Goal: Task Accomplishment & Management: Use online tool/utility

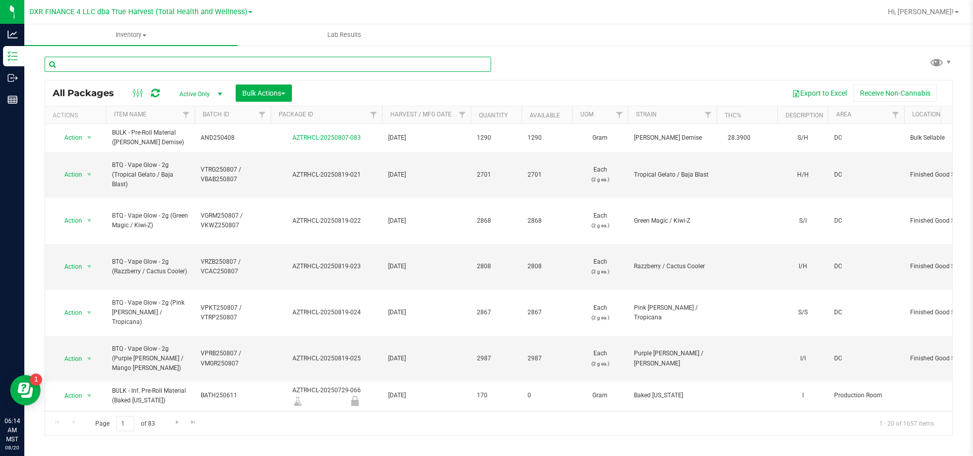
click at [81, 69] on input "text" at bounding box center [268, 64] width 446 height 15
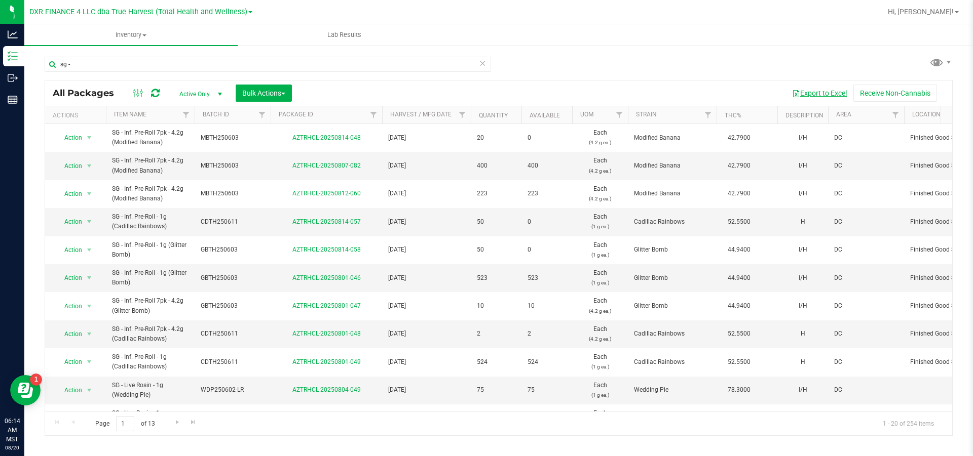
click at [809, 96] on button "Export to Excel" at bounding box center [819, 93] width 68 height 17
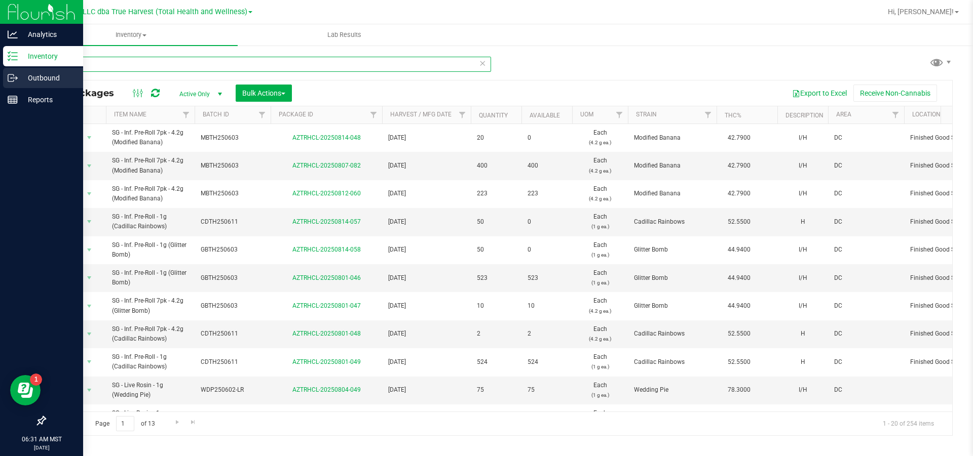
drag, startPoint x: 95, startPoint y: 64, endPoint x: 6, endPoint y: 75, distance: 89.9
click at [13, 78] on div "Analytics Inventory Outbound Reports 06:31 AM MST 08/20/2025 08/20 DXR FINANCE …" at bounding box center [486, 228] width 973 height 456
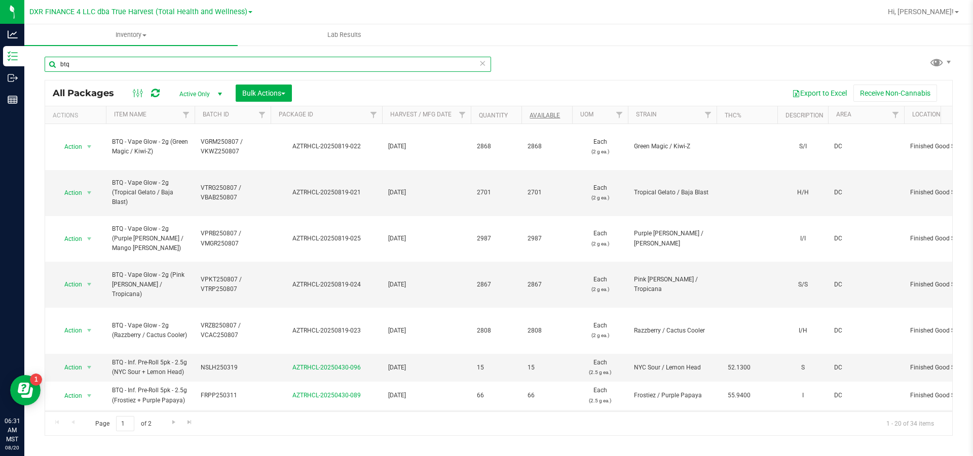
type input "btq"
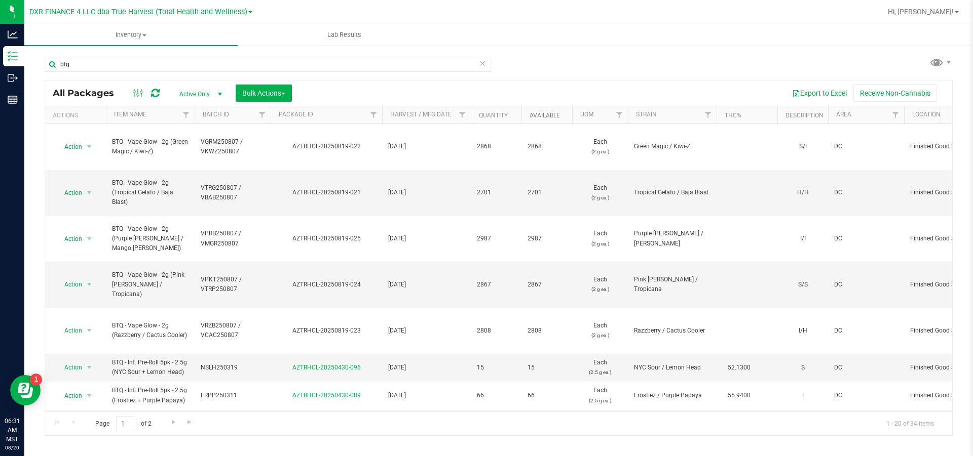
click at [551, 115] on link "Available" at bounding box center [544, 115] width 30 height 7
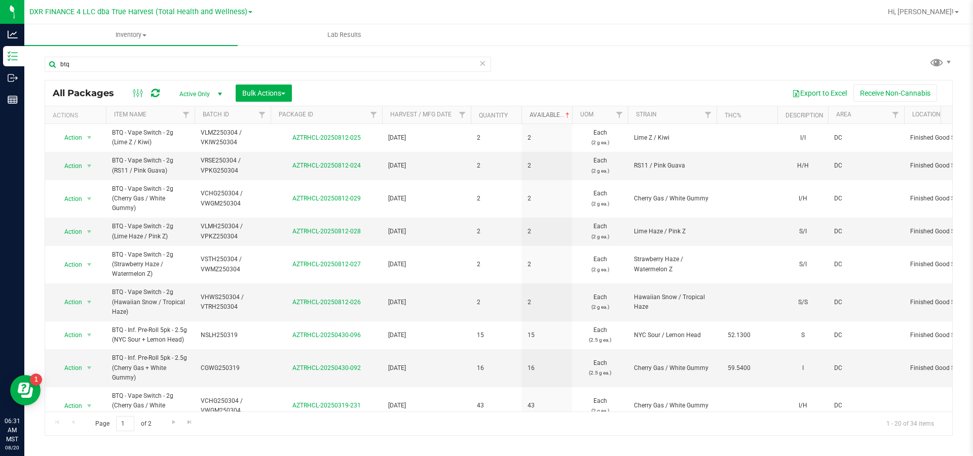
click at [549, 118] on link "Available" at bounding box center [550, 114] width 42 height 7
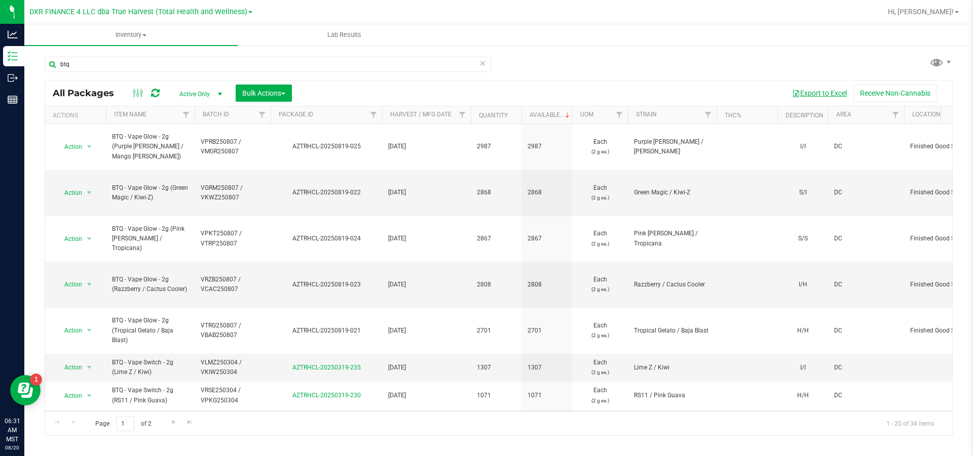
click at [828, 93] on button "Export to Excel" at bounding box center [819, 93] width 68 height 17
click at [830, 96] on button "Export to Excel" at bounding box center [819, 93] width 68 height 17
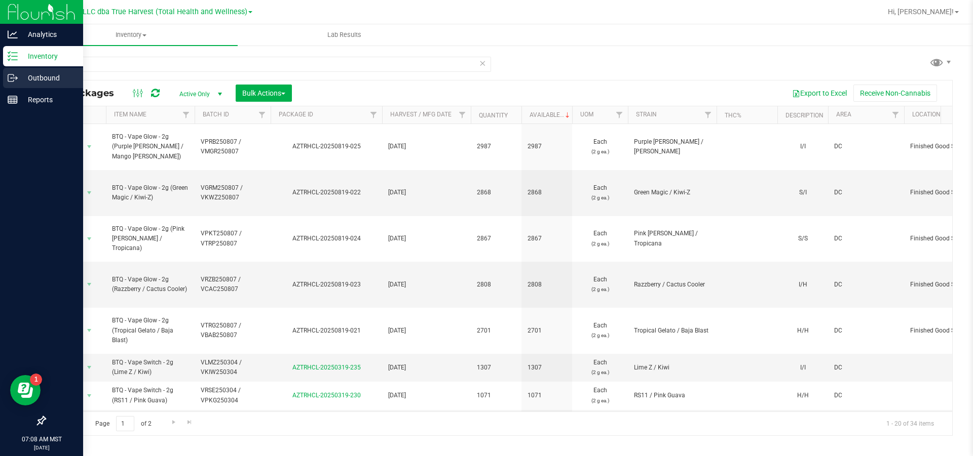
click at [49, 73] on p "Outbound" at bounding box center [48, 78] width 61 height 12
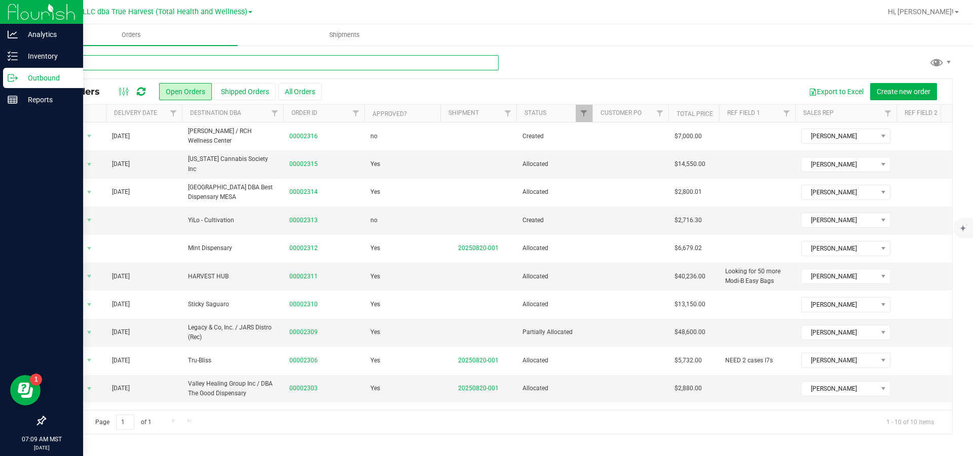
click at [139, 64] on input "text" at bounding box center [272, 62] width 454 height 15
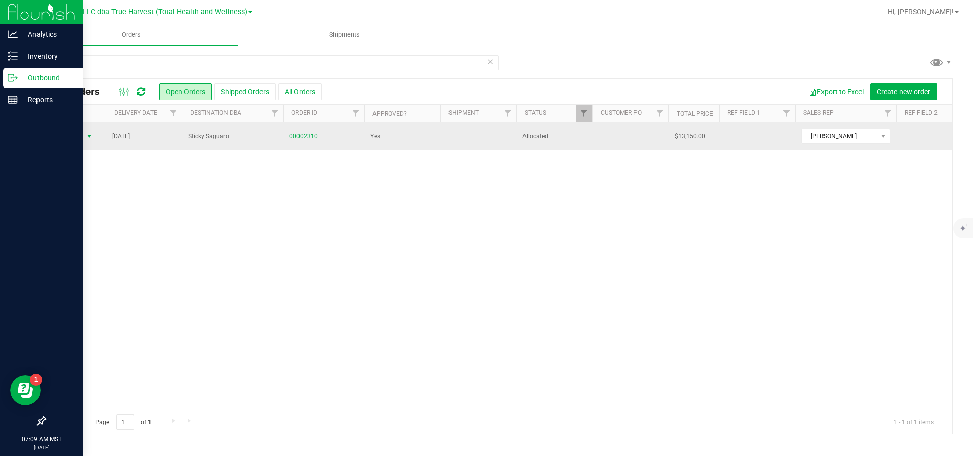
click at [88, 139] on span "select" at bounding box center [89, 136] width 8 height 8
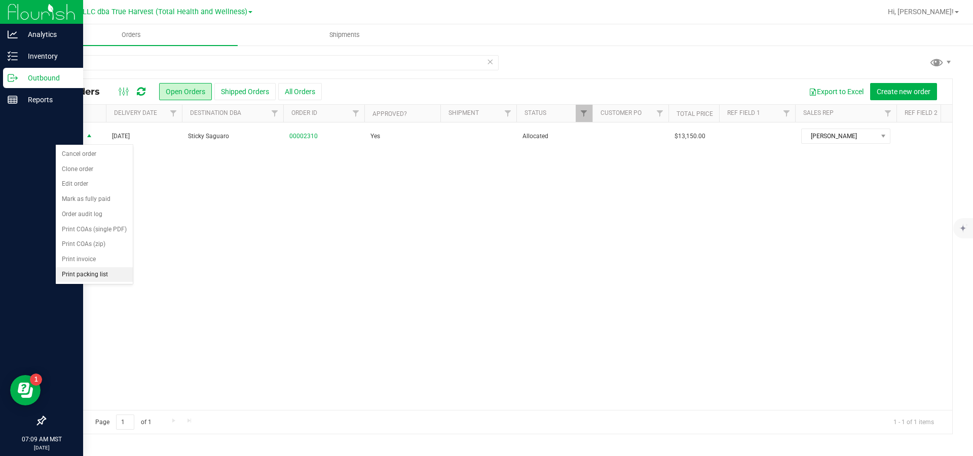
click at [98, 283] on li "Print packing list" at bounding box center [94, 275] width 77 height 15
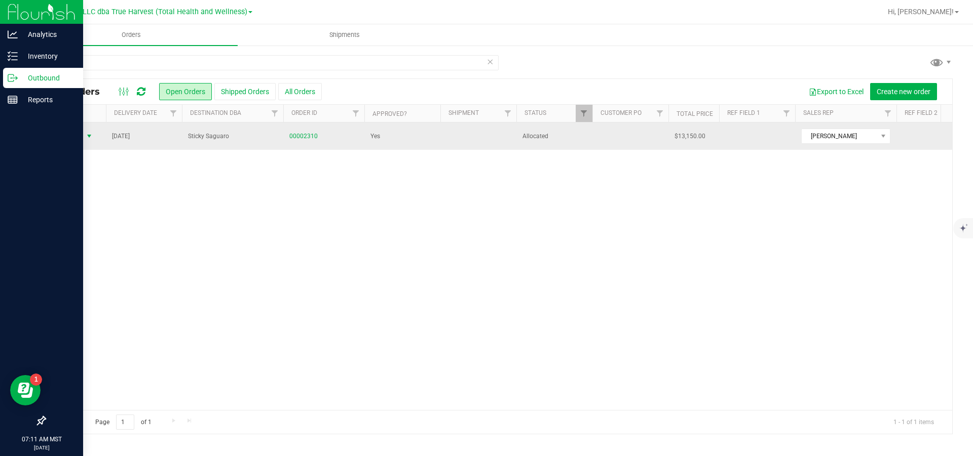
click at [87, 139] on span "select" at bounding box center [89, 136] width 8 height 8
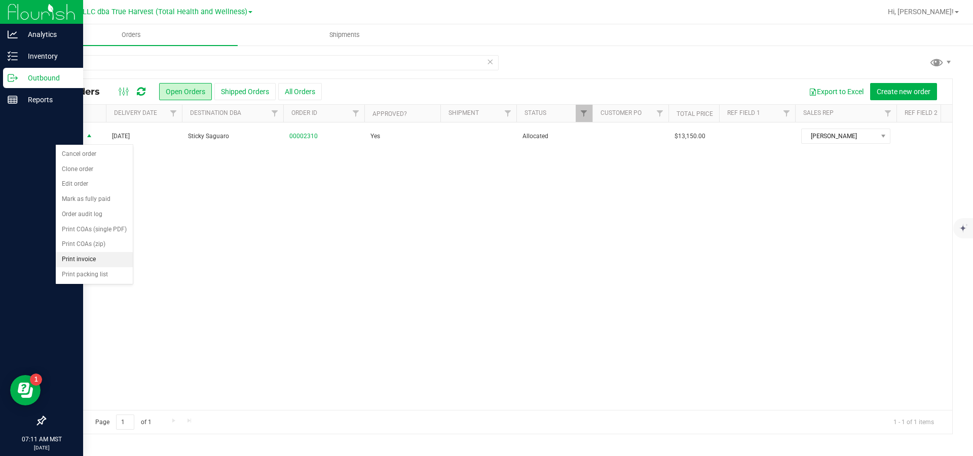
click at [74, 268] on li "Print invoice" at bounding box center [94, 259] width 77 height 15
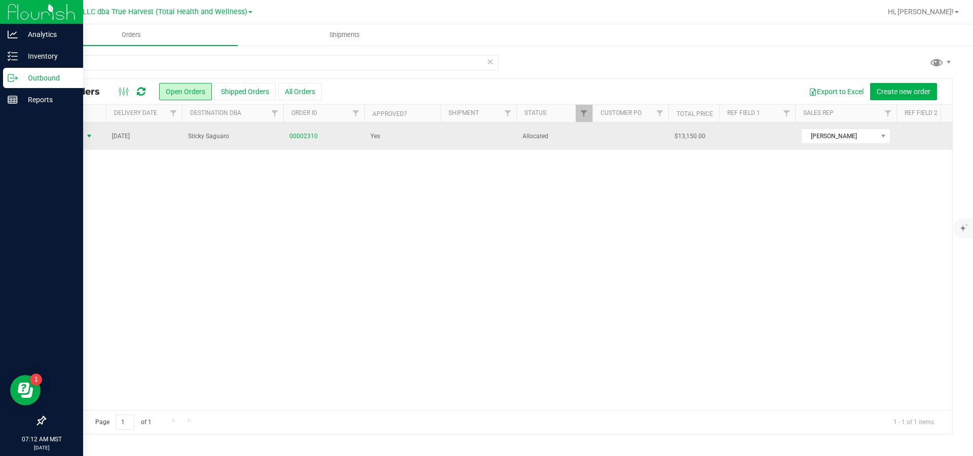
click at [85, 138] on span "select" at bounding box center [89, 136] width 8 height 8
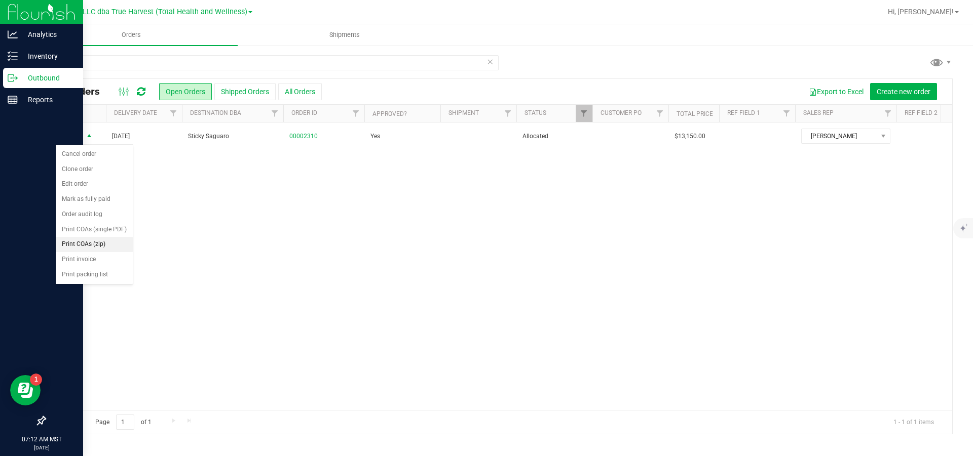
click at [104, 252] on li "Print COAs (zip)" at bounding box center [94, 244] width 77 height 15
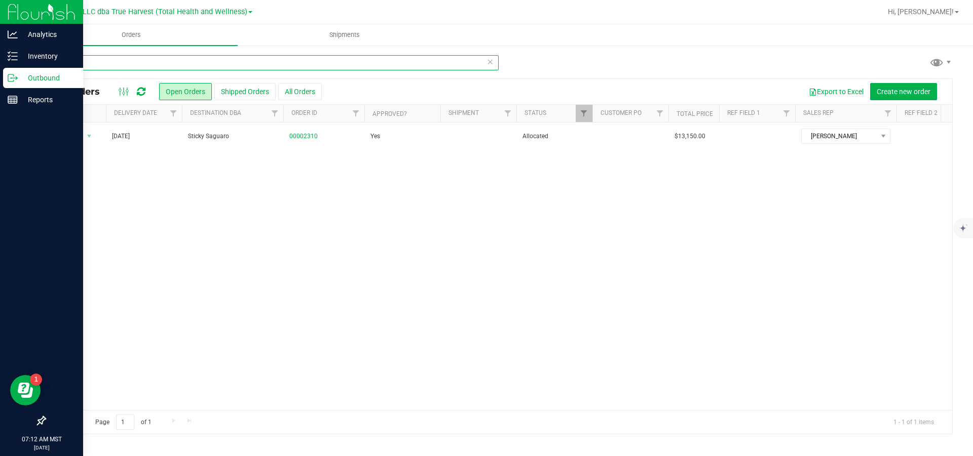
click at [91, 64] on input "2310" at bounding box center [272, 62] width 454 height 15
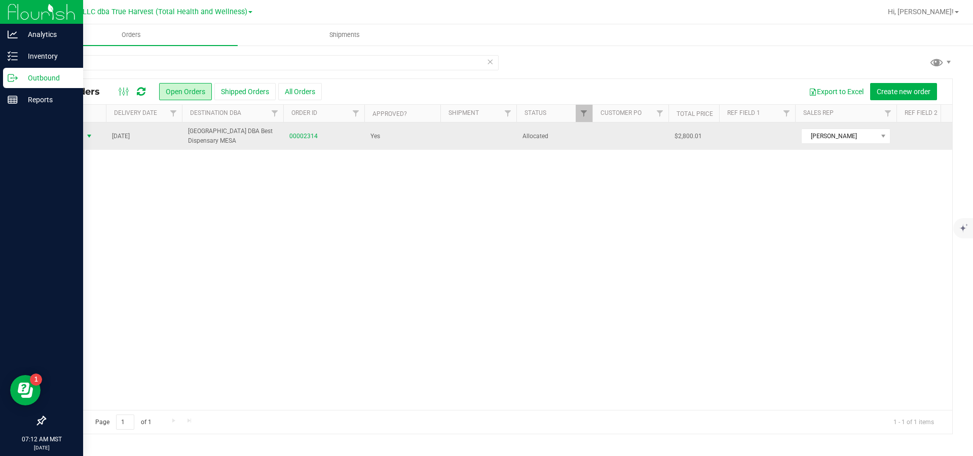
click at [92, 136] on span "select" at bounding box center [89, 136] width 8 height 8
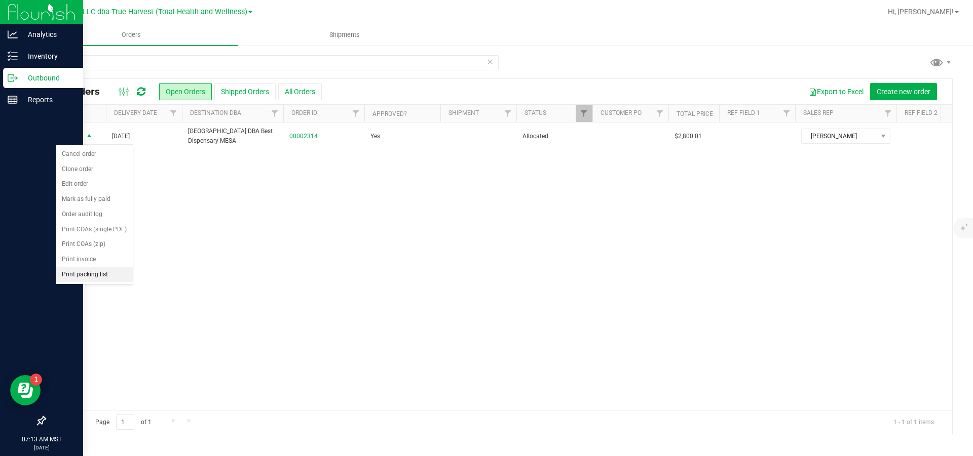
click at [83, 283] on li "Print packing list" at bounding box center [94, 275] width 77 height 15
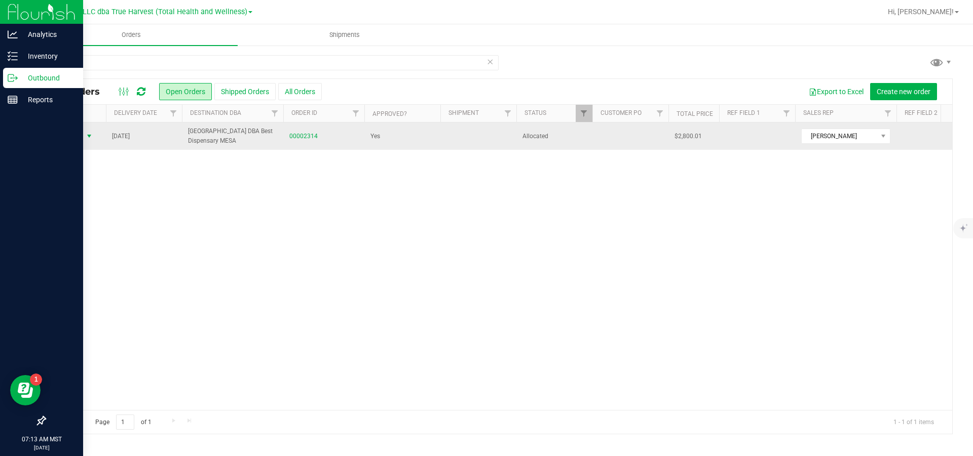
click at [92, 139] on span "select" at bounding box center [89, 136] width 8 height 8
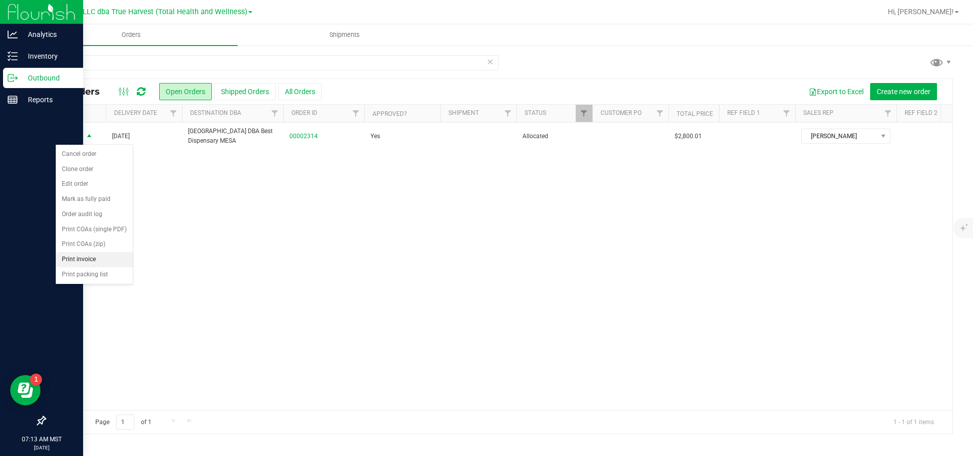
click at [91, 268] on li "Print invoice" at bounding box center [94, 259] width 77 height 15
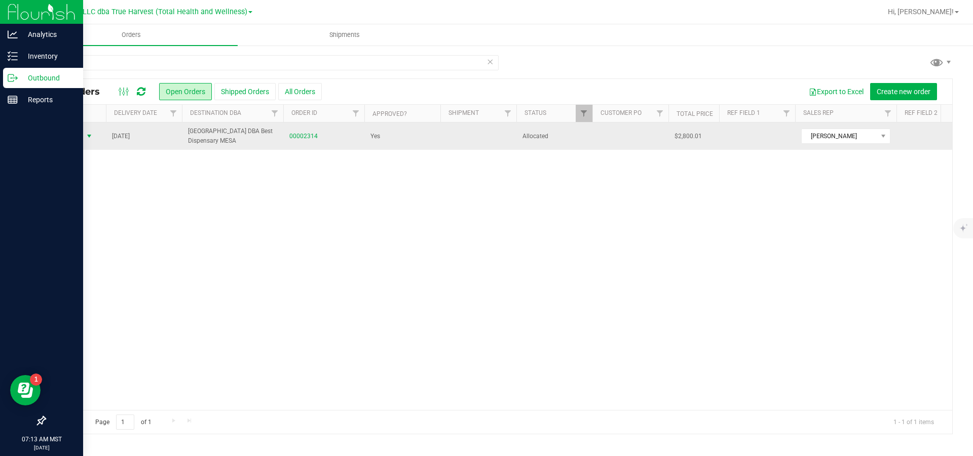
click at [92, 139] on span "select" at bounding box center [89, 136] width 8 height 8
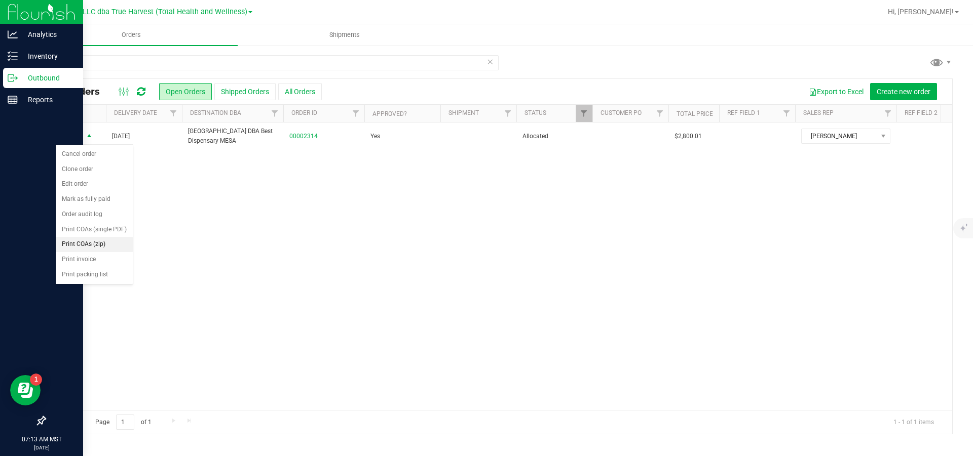
click at [105, 252] on li "Print COAs (zip)" at bounding box center [94, 244] width 77 height 15
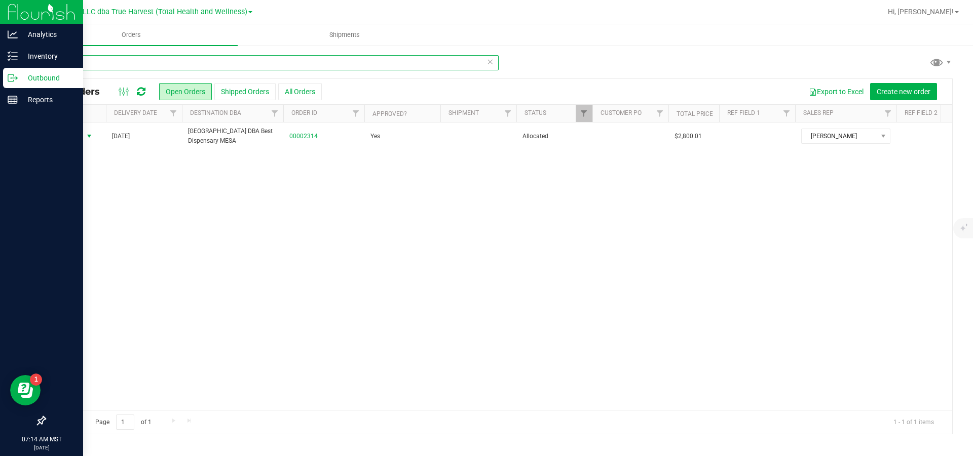
click at [86, 66] on input "2314" at bounding box center [272, 62] width 454 height 15
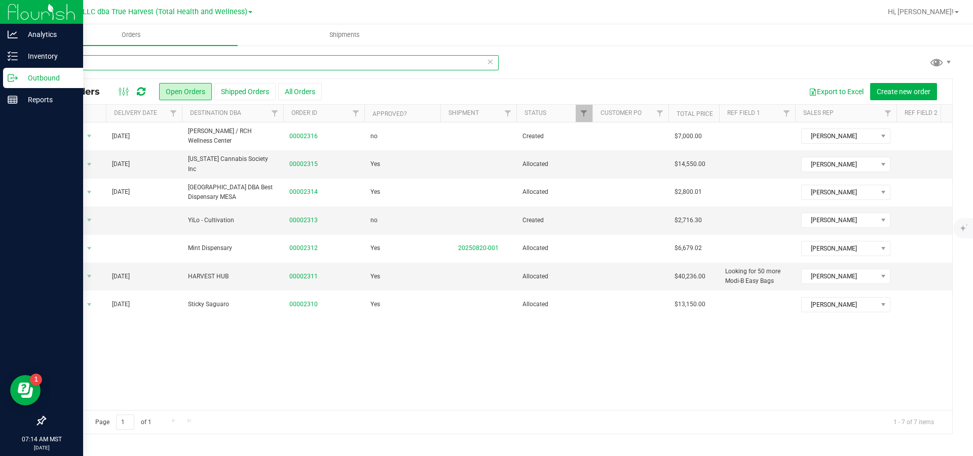
type input "2"
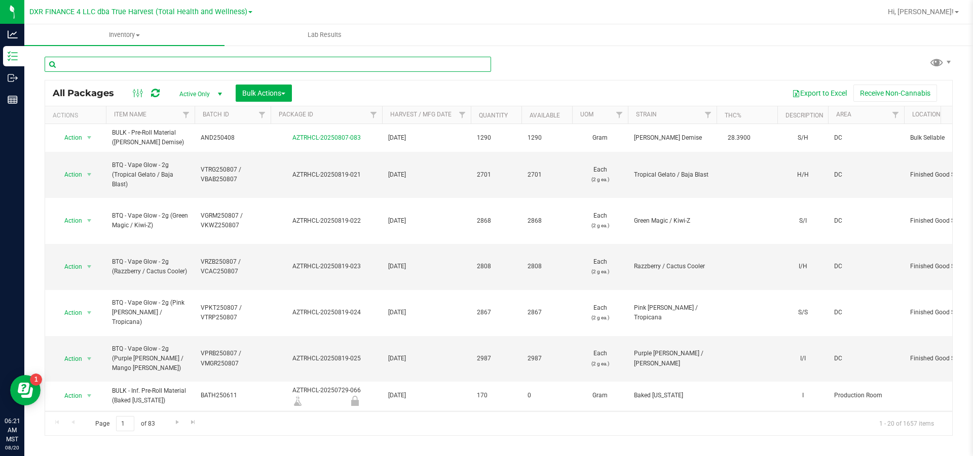
click at [77, 67] on input "text" at bounding box center [268, 64] width 446 height 15
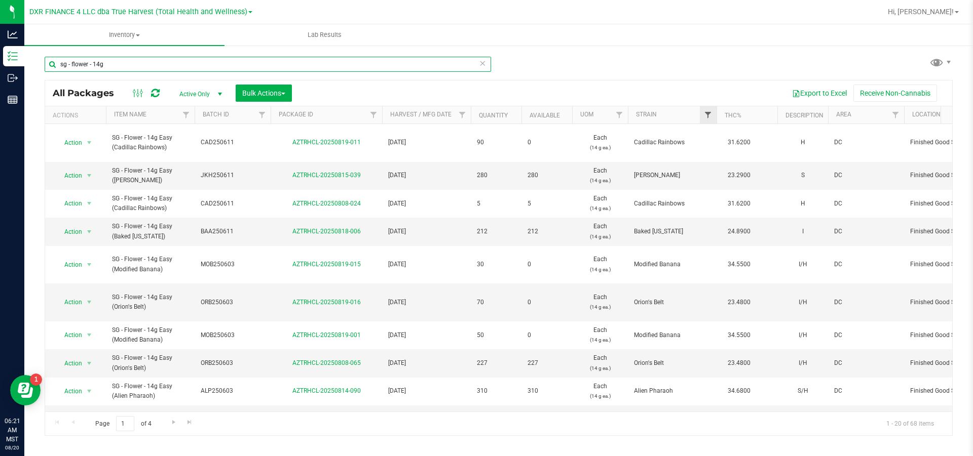
type input "sg - flower - 14g"
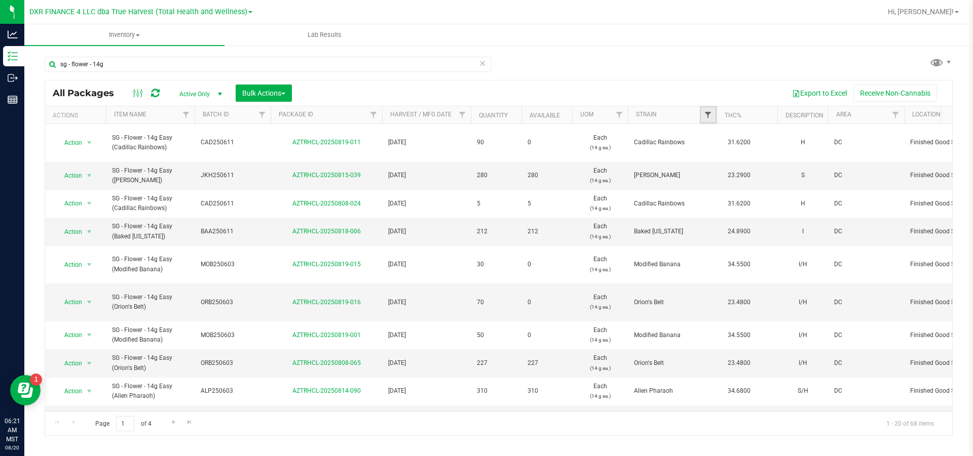
click at [707, 119] on span "Filter" at bounding box center [708, 115] width 8 height 8
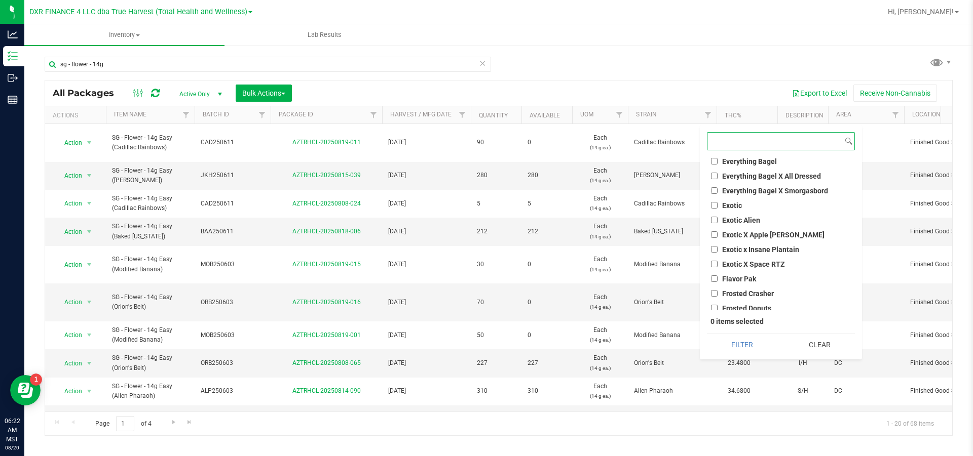
scroll to position [1900, 0]
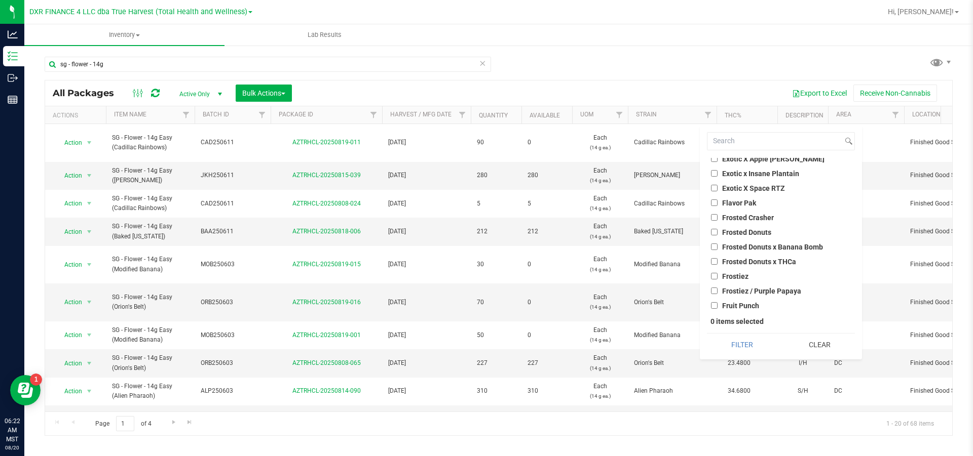
click at [713, 231] on input "Frosted Donuts" at bounding box center [714, 232] width 7 height 7
checkbox input "true"
click at [740, 346] on button "Filter" at bounding box center [742, 345] width 70 height 22
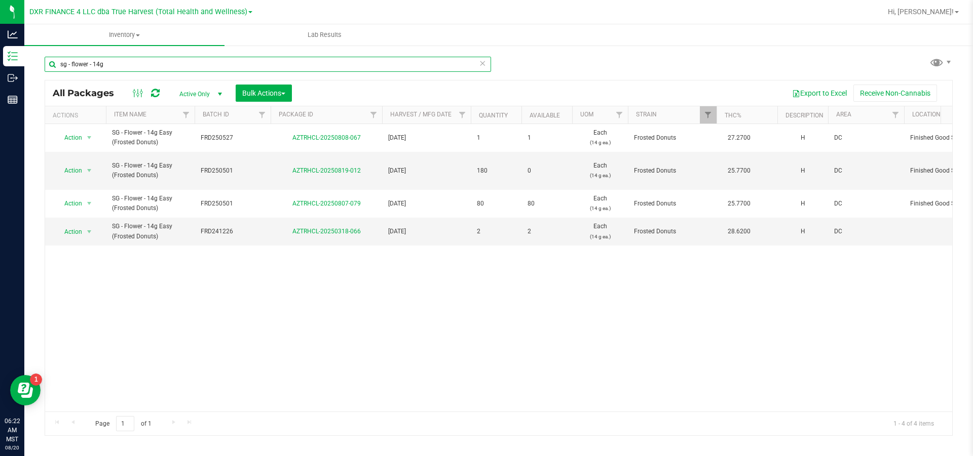
click at [107, 67] on input "sg - flower - 14g" at bounding box center [268, 64] width 446 height 15
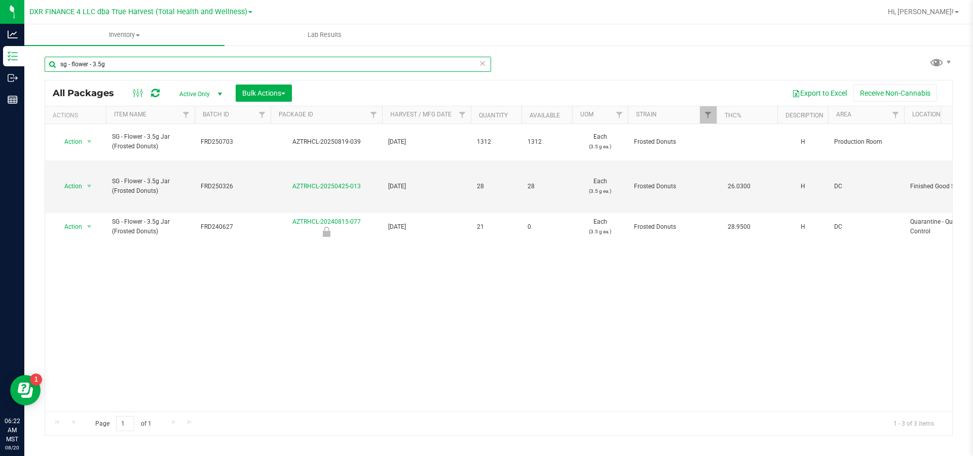
type input "sg - flower - 3.5g"
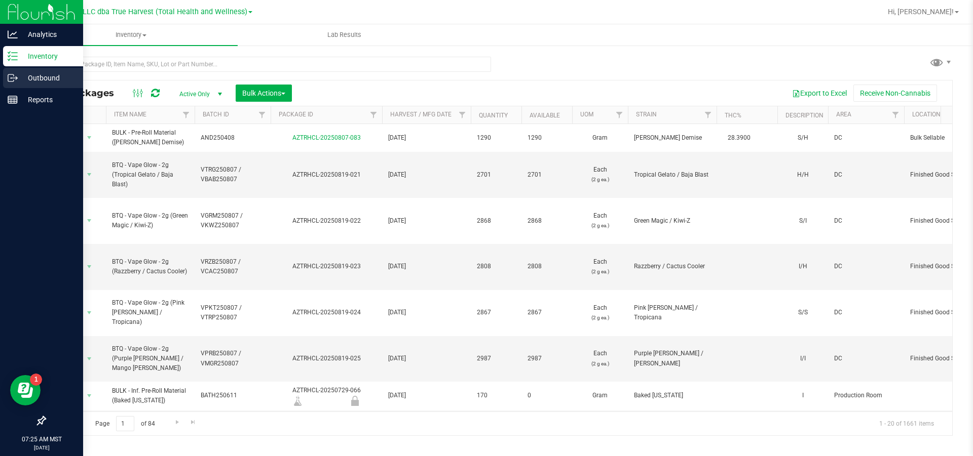
click at [13, 77] on icon at bounding box center [13, 78] width 10 height 10
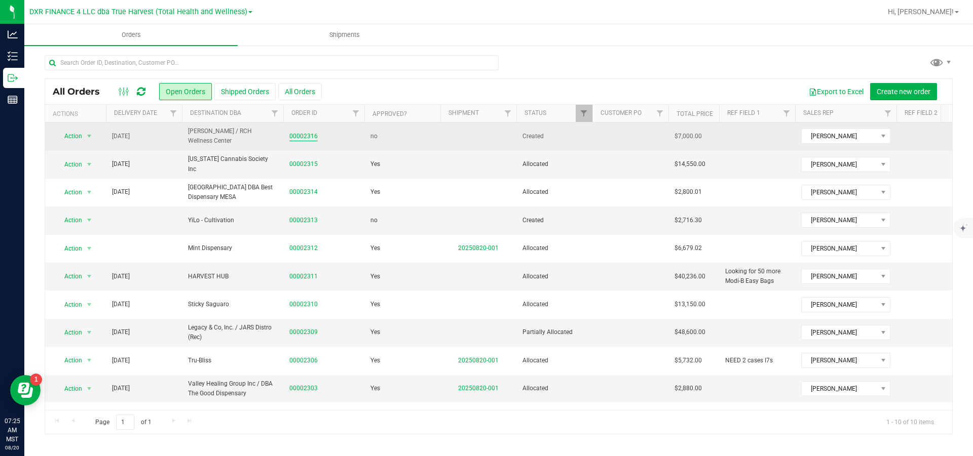
click at [298, 138] on link "00002316" at bounding box center [303, 137] width 28 height 10
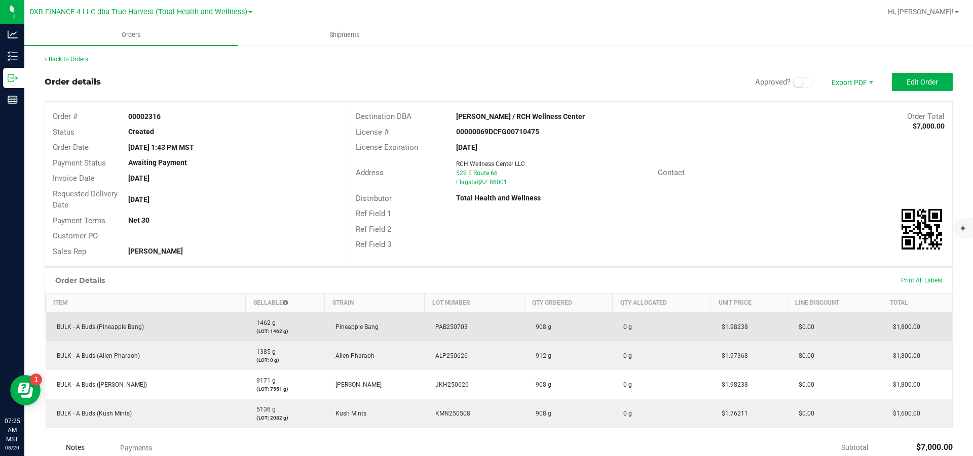
scroll to position [76, 0]
